Goal: Task Accomplishment & Management: Complete application form

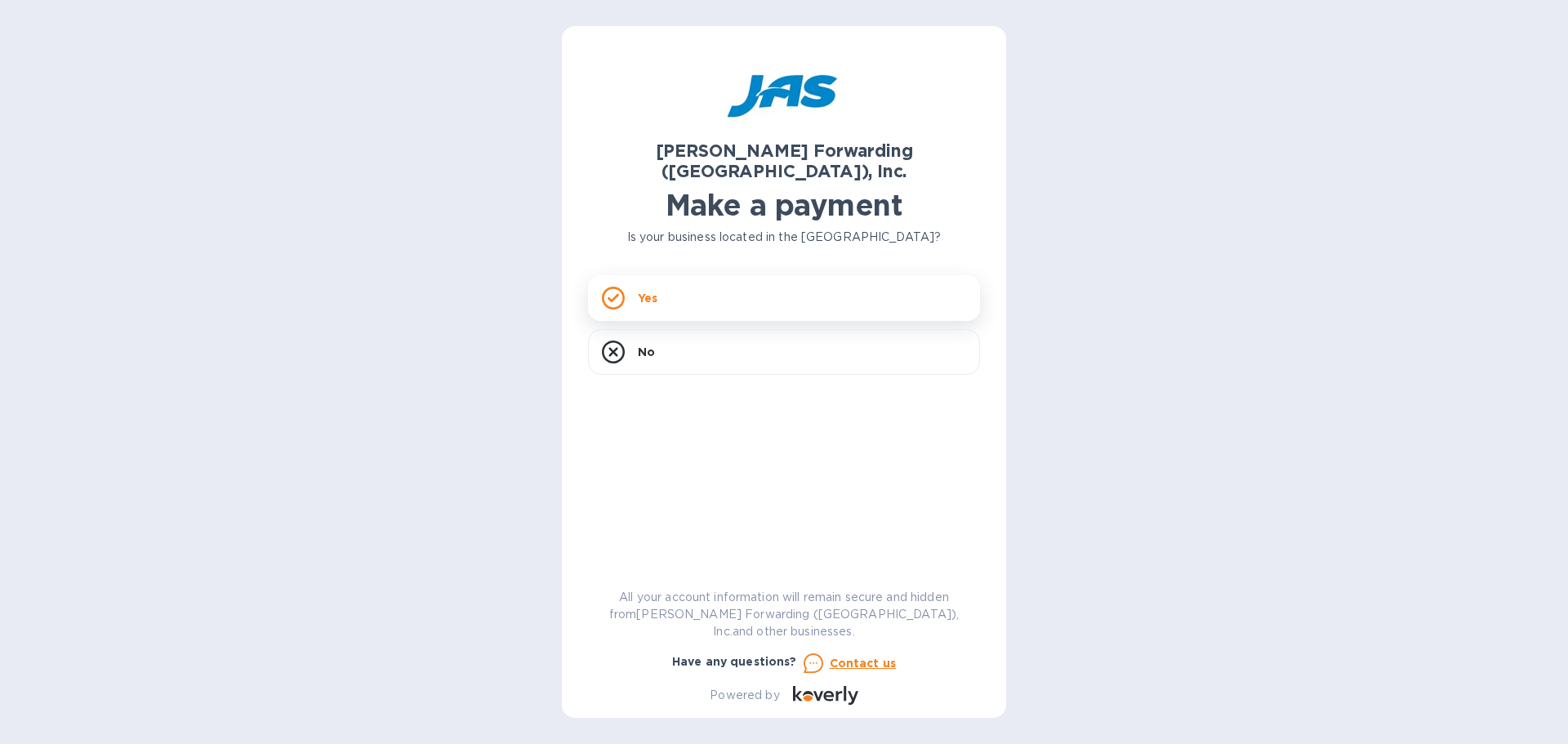
click at [761, 276] on div "Yes" at bounding box center [784, 298] width 392 height 46
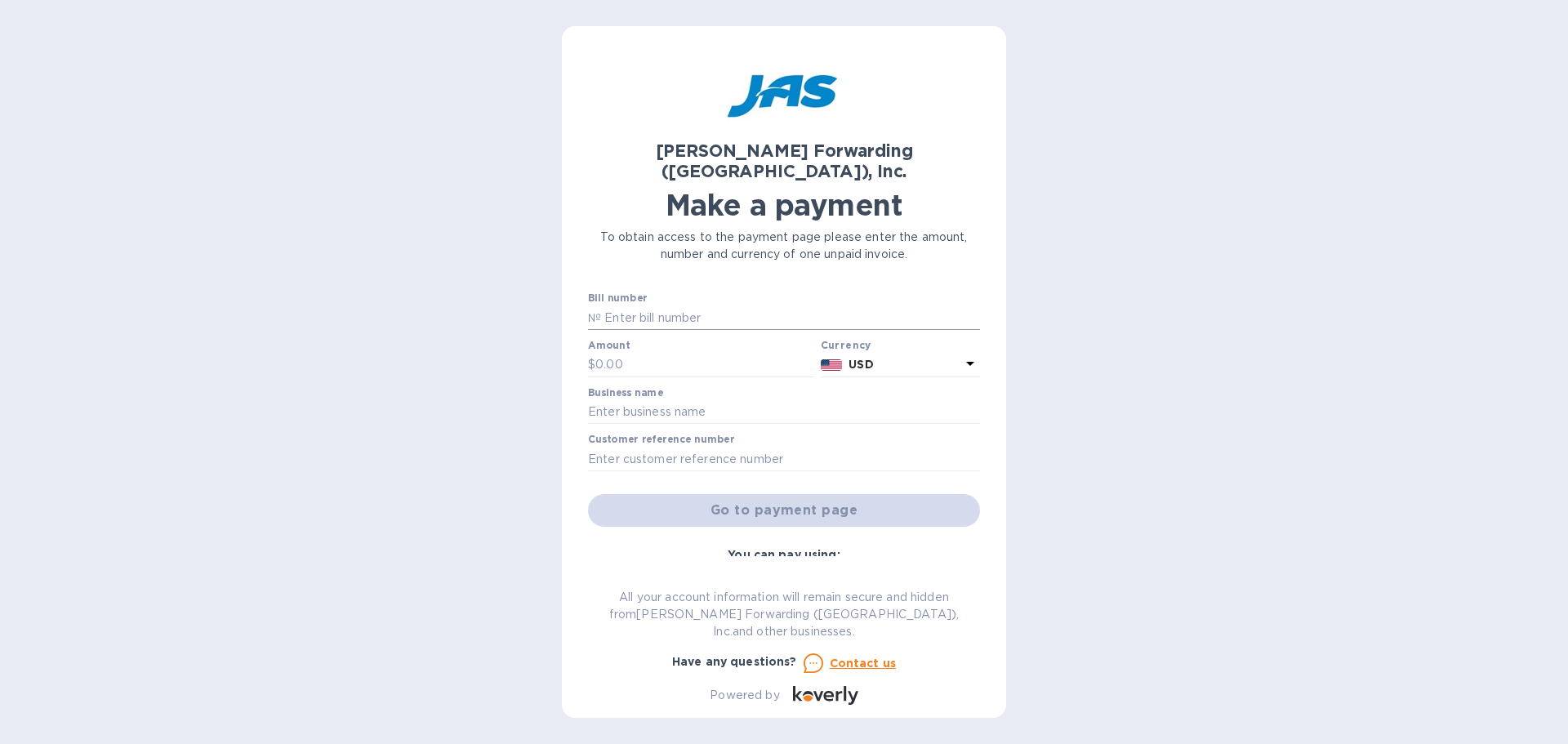
click at [816, 305] on input "text" at bounding box center [790, 318] width 379 height 25
paste input "ORF503305665"
type input "ORF503305665"
click at [677, 340] on div "Amount $" at bounding box center [701, 358] width 226 height 38
click at [599, 310] on p "№" at bounding box center [594, 318] width 13 height 17
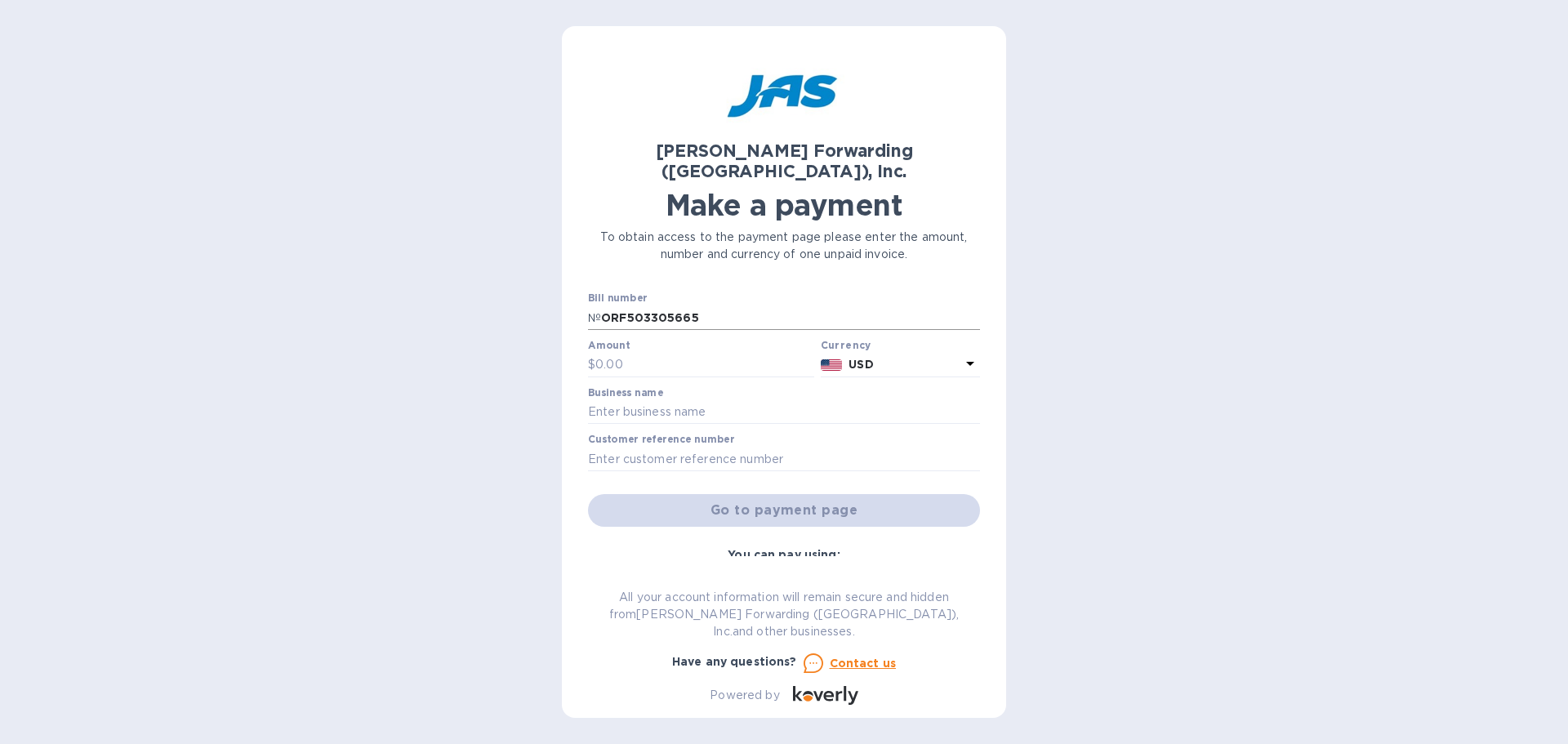
click at [596, 310] on p "№" at bounding box center [594, 318] width 13 height 17
click at [603, 305] on input "ORF503305665" at bounding box center [790, 318] width 379 height 25
click at [652, 353] on input "text" at bounding box center [705, 365] width 219 height 25
type input "3,780.26"
click at [674, 400] on input "text" at bounding box center [784, 412] width 392 height 25
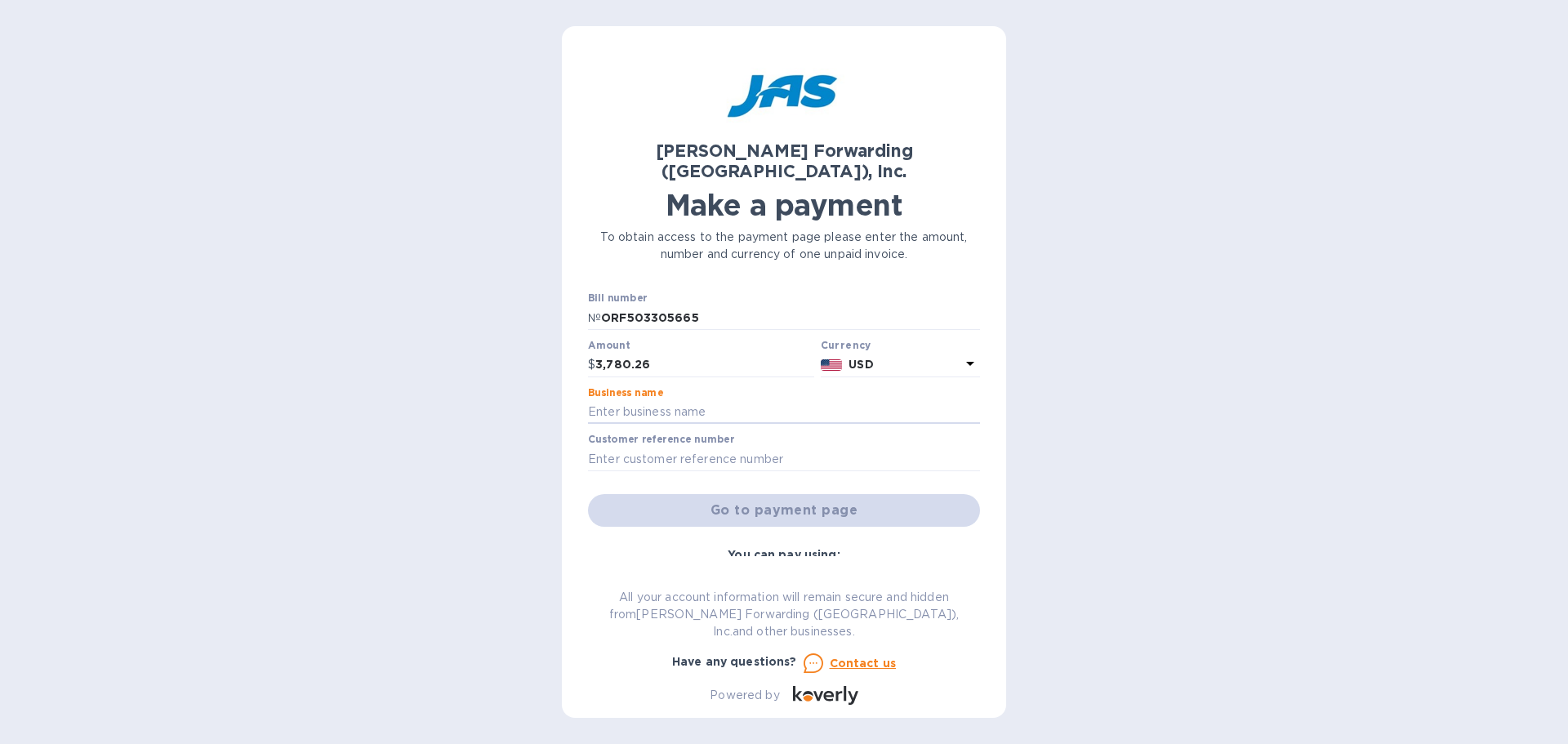
type input "Absolute EMC LLc"
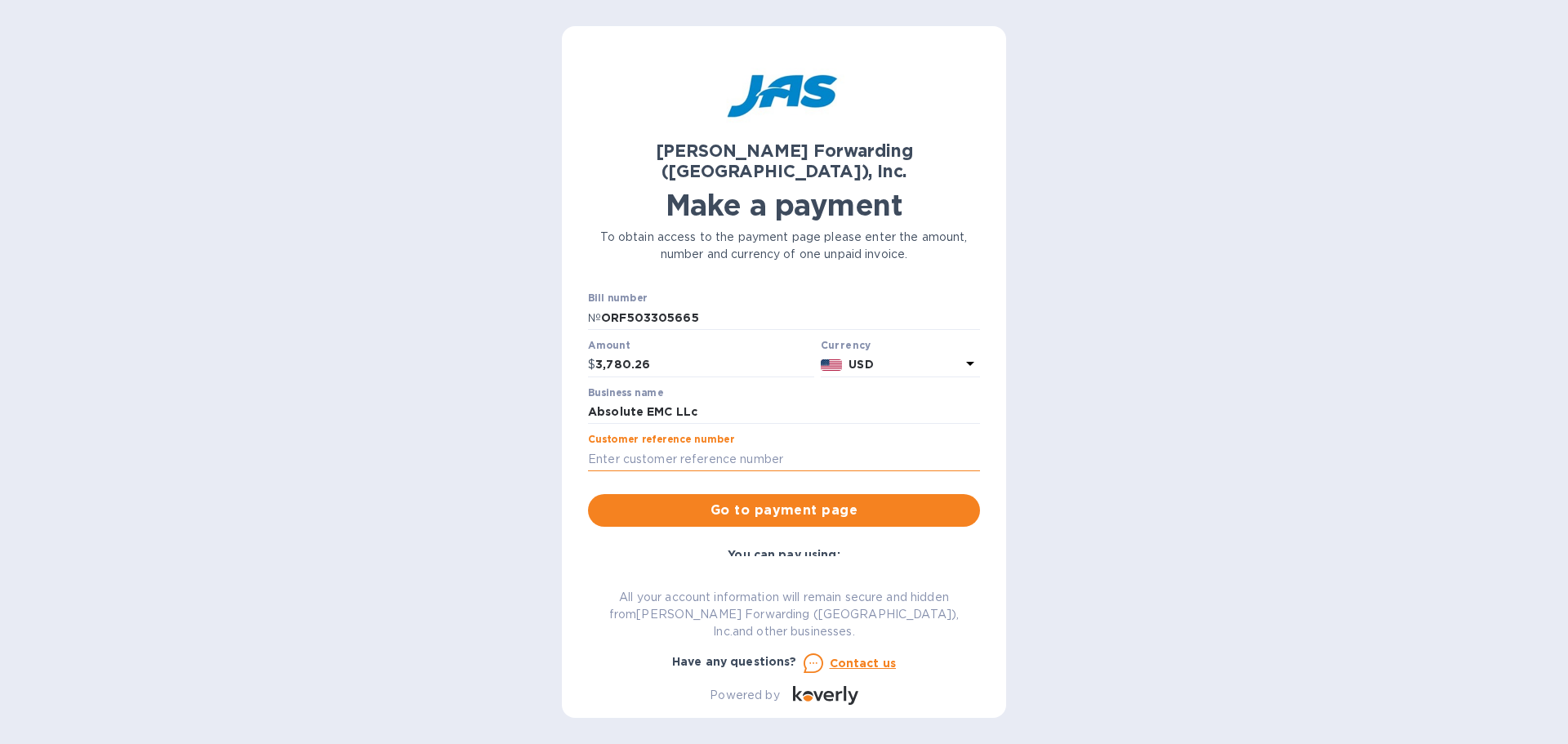
click at [685, 447] on input "text" at bounding box center [784, 459] width 392 height 25
type input "ABSEMCEVH"
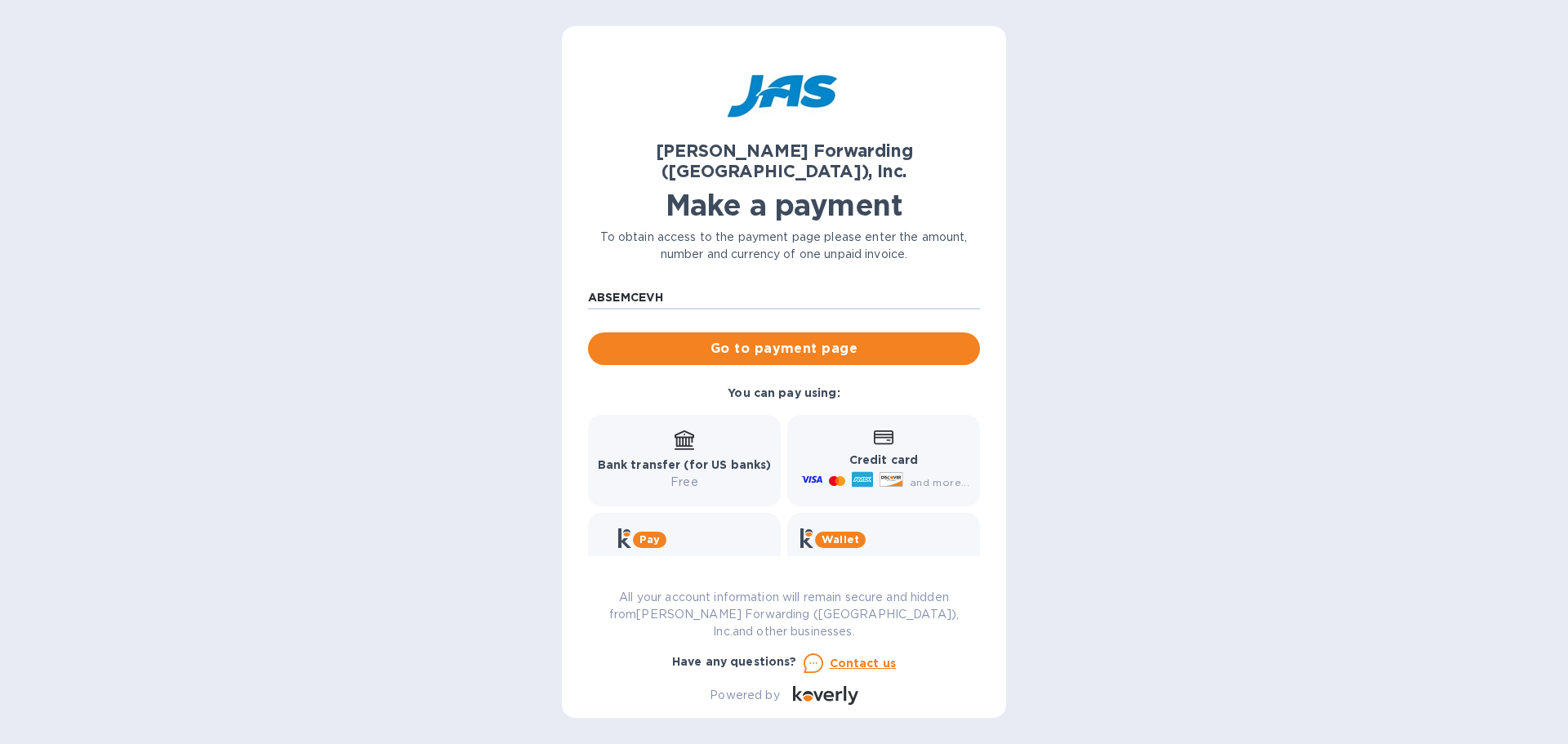
scroll to position [163, 0]
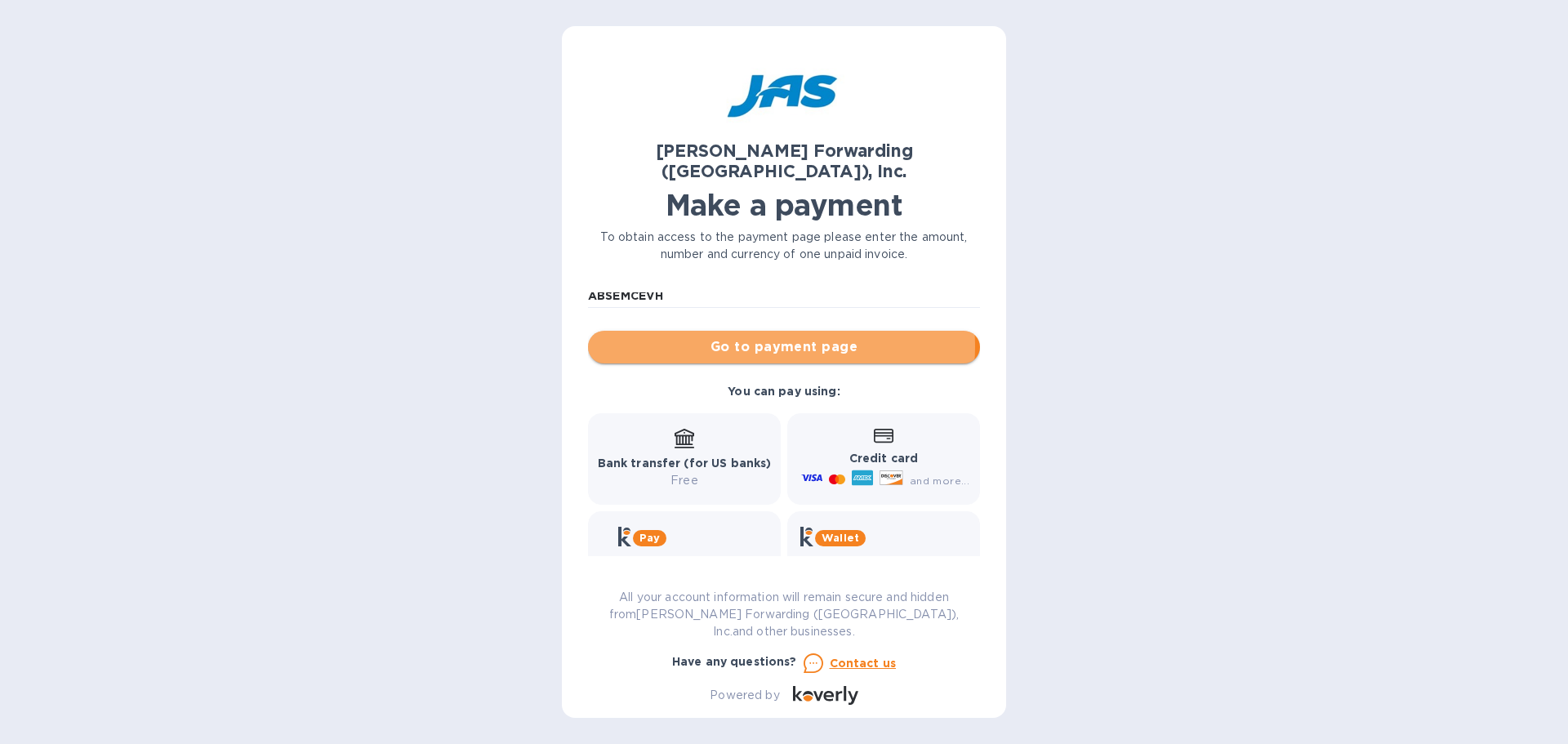
click at [777, 337] on span "Go to payment page" at bounding box center [784, 347] width 366 height 19
